Goal: Information Seeking & Learning: Learn about a topic

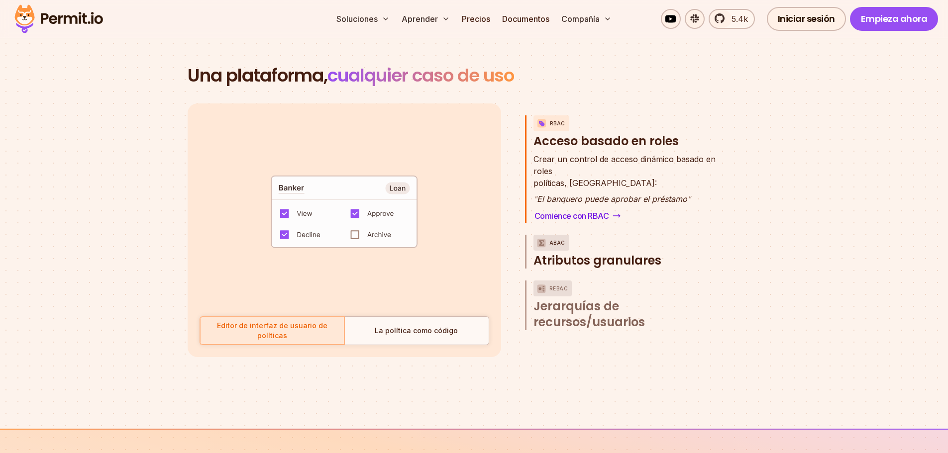
drag, startPoint x: 658, startPoint y: 259, endPoint x: 541, endPoint y: 252, distance: 117.1
click at [541, 252] on button "ABAC Atributos granulares" at bounding box center [626, 252] width 186 height 34
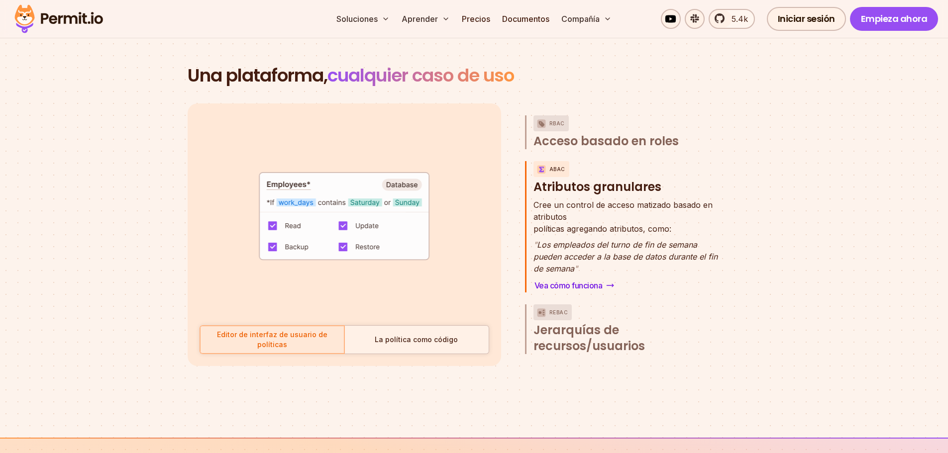
click at [380, 338] on div at bounding box center [416, 340] width 144 height 28
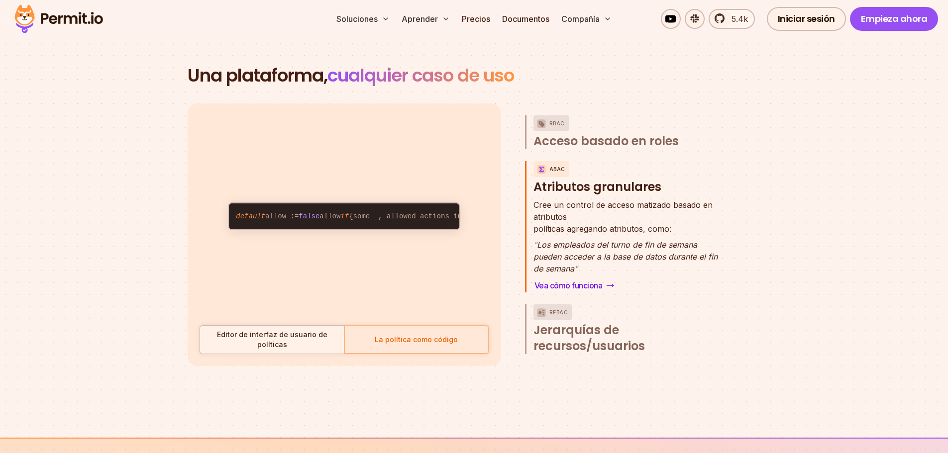
click at [322, 349] on div "Editor de interfaz de usuario de políticas" at bounding box center [272, 340] width 136 height 20
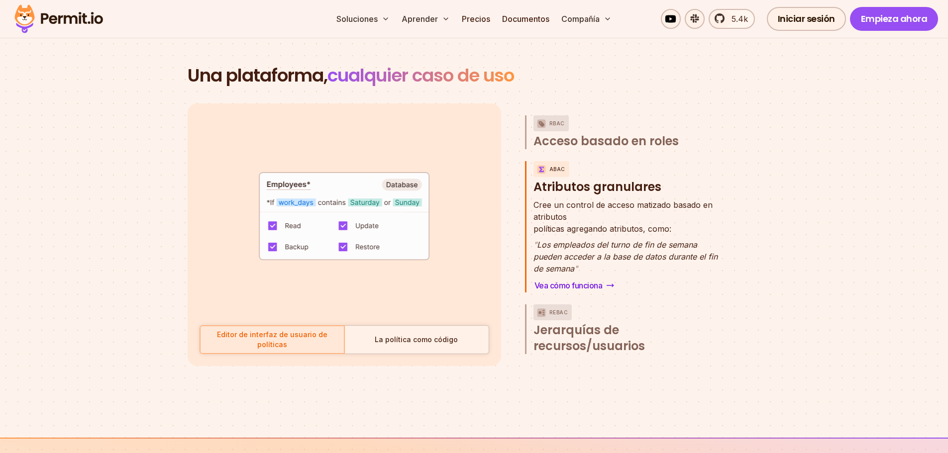
click at [367, 344] on div "La política como código" at bounding box center [416, 340] width 136 height 10
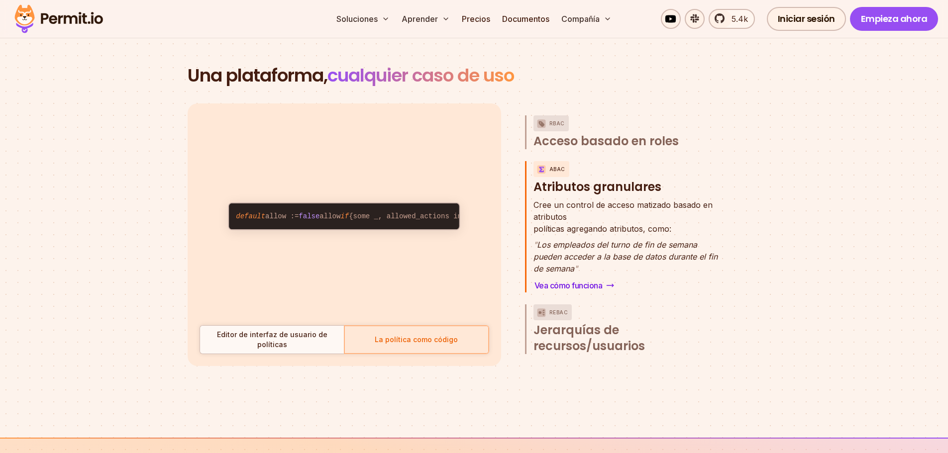
drag, startPoint x: 242, startPoint y: 176, endPoint x: 412, endPoint y: 278, distance: 199.0
click at [412, 229] on code "default allow := false allow if { some _, allowed_actions in conditions input.a…" at bounding box center [344, 216] width 230 height 26
click at [306, 347] on font "Editor de interfaz de usuario de políticas" at bounding box center [272, 339] width 110 height 18
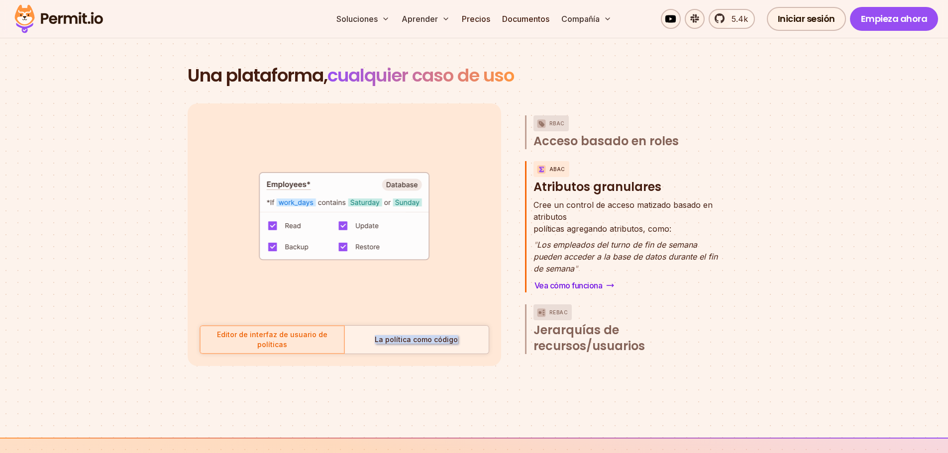
click at [375, 345] on div "La política como código" at bounding box center [416, 340] width 136 height 10
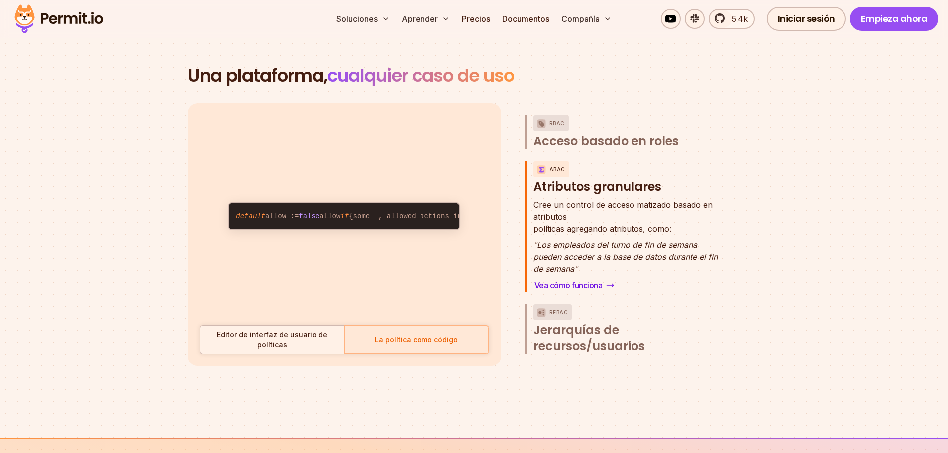
click at [325, 341] on font "Editor de interfaz de usuario de políticas" at bounding box center [272, 339] width 110 height 18
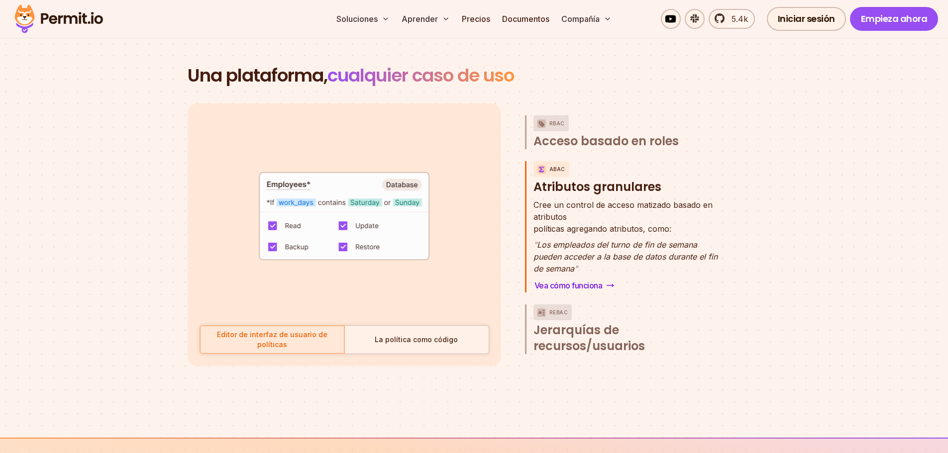
click at [361, 343] on div "La política como código" at bounding box center [416, 340] width 136 height 10
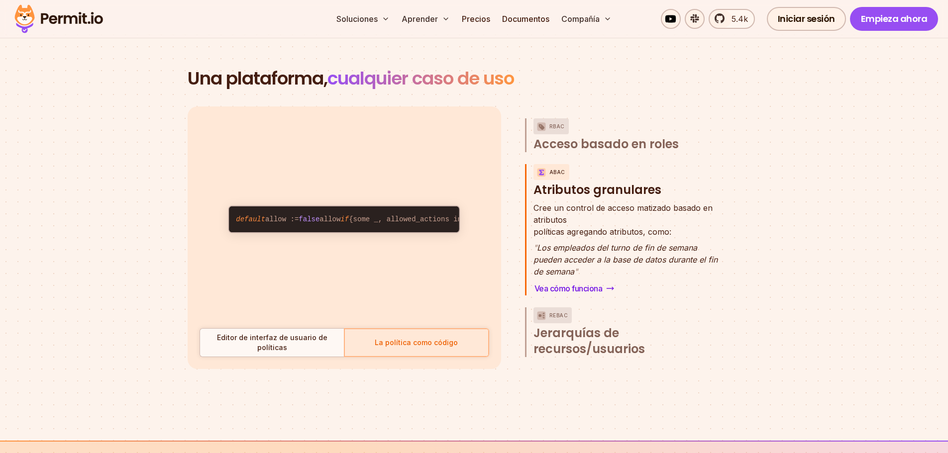
scroll to position [1480, 0]
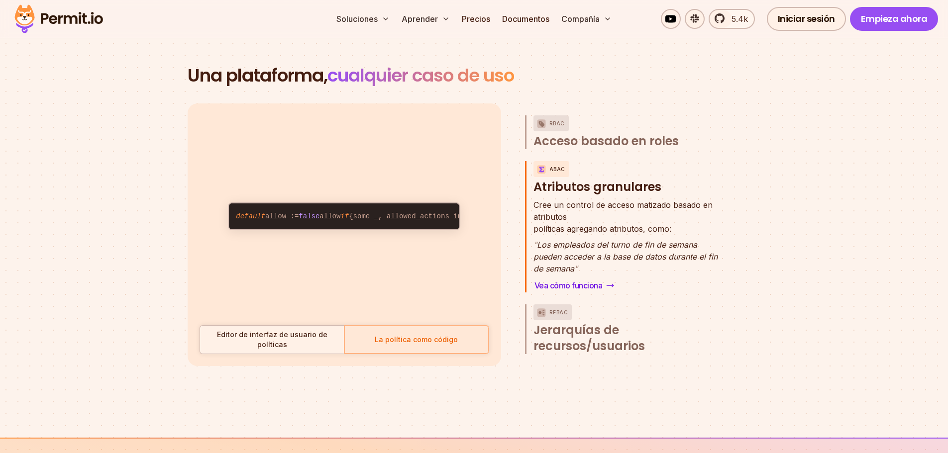
click at [287, 343] on font "Editor de interfaz de usuario de políticas" at bounding box center [272, 339] width 110 height 18
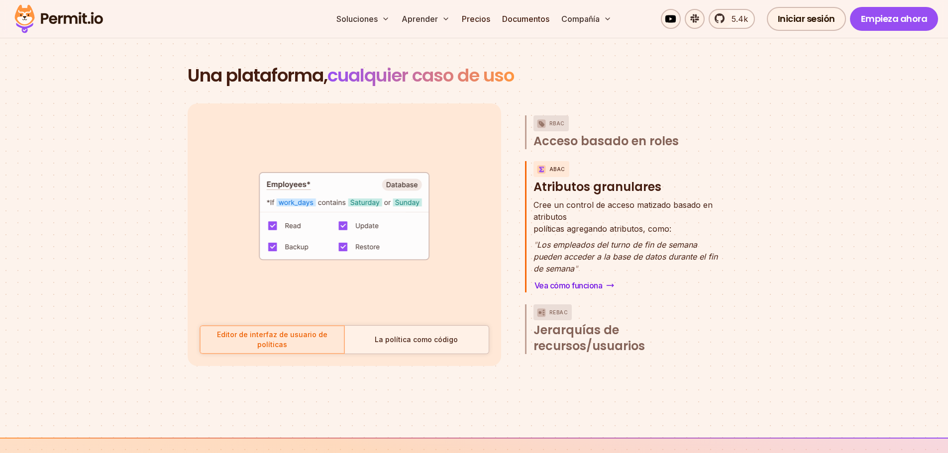
click at [373, 341] on div "La política como código" at bounding box center [416, 340] width 136 height 10
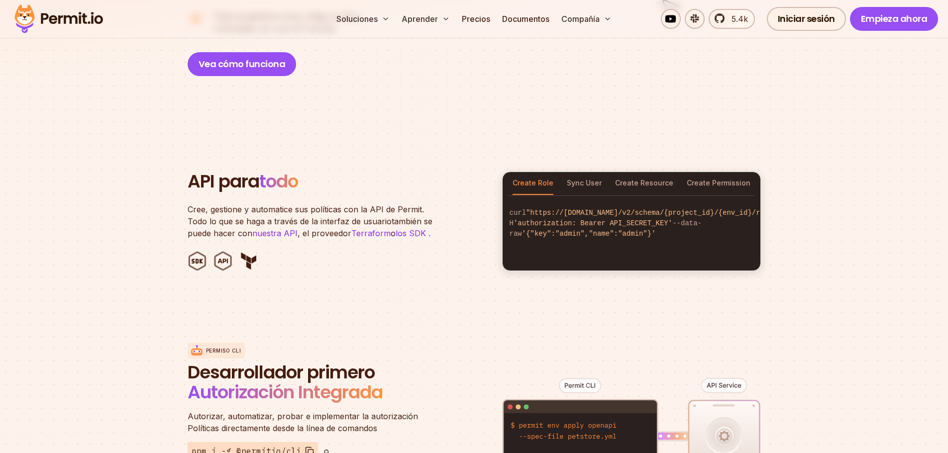
scroll to position [883, 0]
